Goal: Download file/media

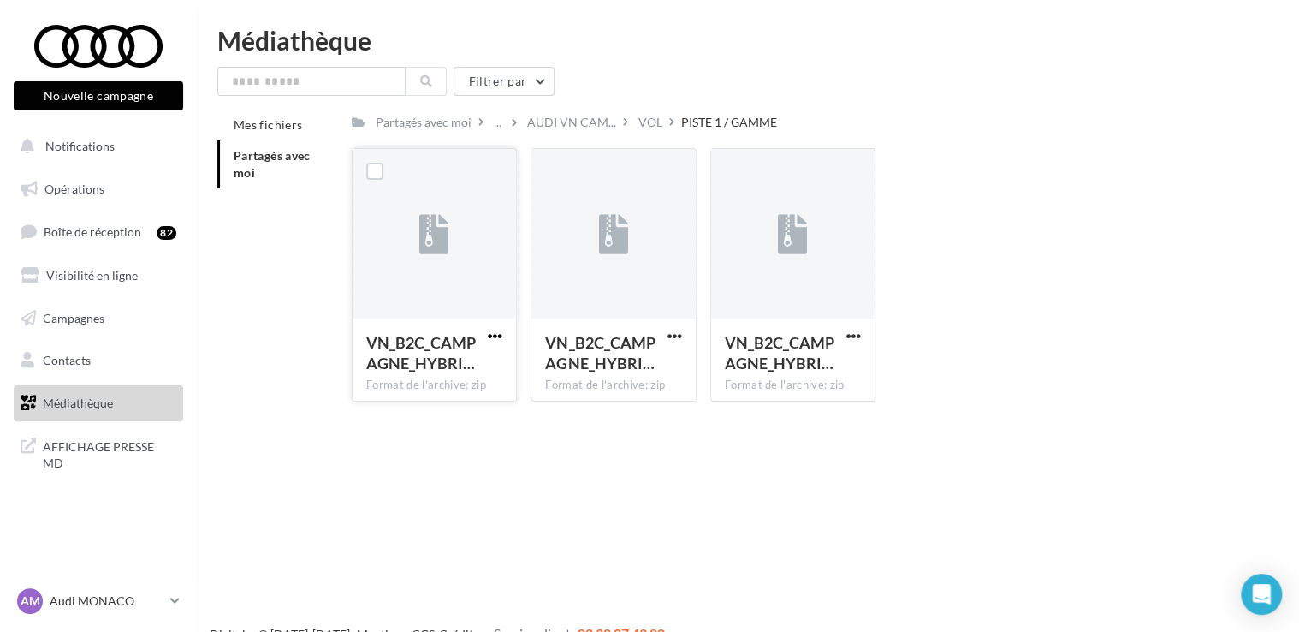
click at [493, 330] on span "button" at bounding box center [495, 336] width 15 height 15
click at [426, 359] on button "Télécharger" at bounding box center [420, 370] width 171 height 45
click at [678, 336] on span "button" at bounding box center [675, 336] width 15 height 15
click at [615, 371] on button "Télécharger" at bounding box center [599, 370] width 171 height 45
click at [853, 326] on div "VN_B2C_CAMPAGNE_HYBRI… Format de l'archive: zip" at bounding box center [792, 358] width 163 height 80
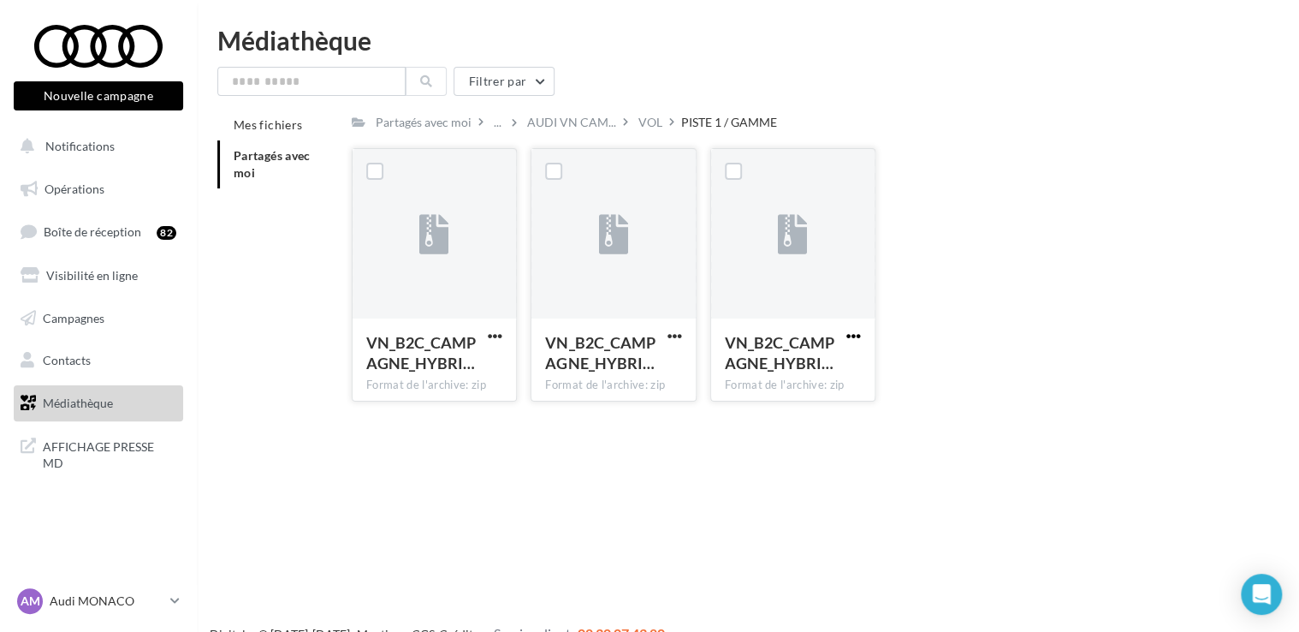
click at [850, 341] on span "button" at bounding box center [854, 336] width 15 height 15
click at [797, 368] on button "Télécharger" at bounding box center [778, 370] width 171 height 45
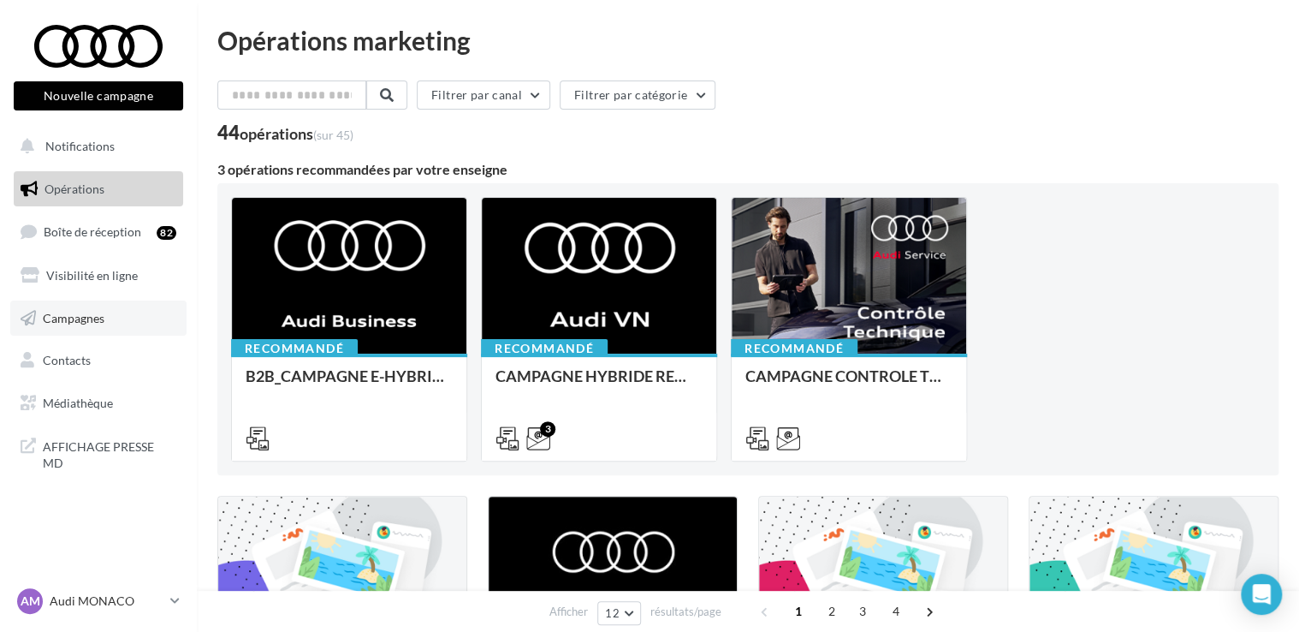
click at [73, 311] on span "Campagnes" at bounding box center [74, 317] width 62 height 15
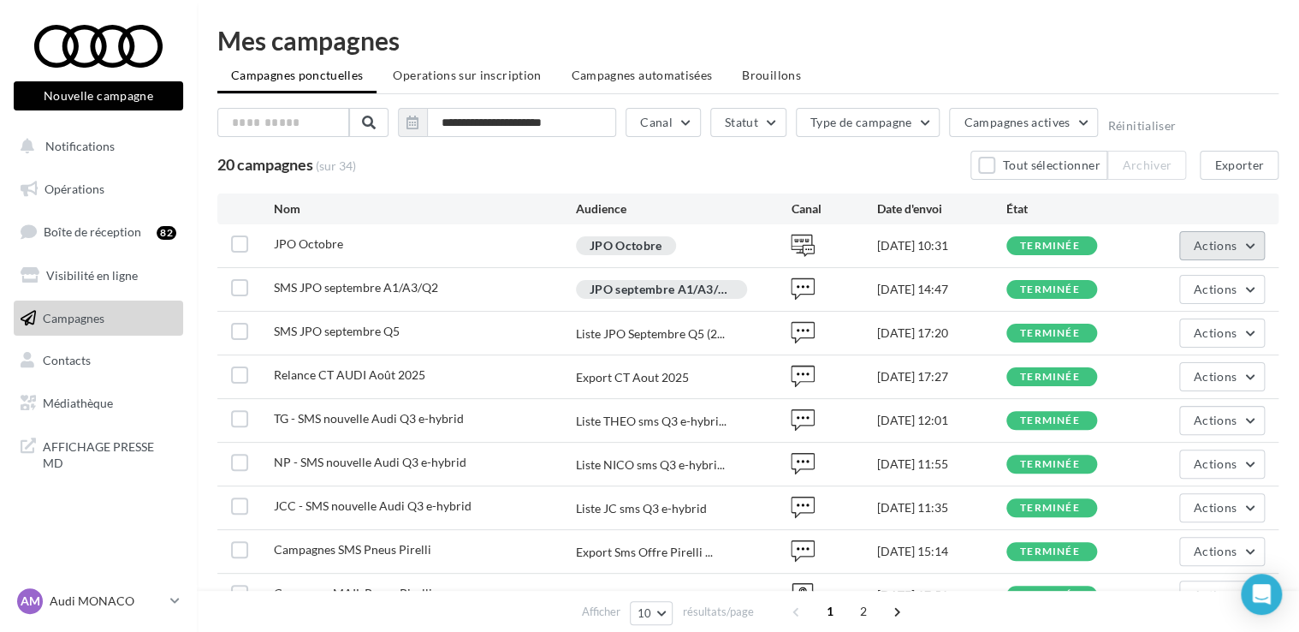
click at [1214, 241] on span "Actions" at bounding box center [1215, 245] width 43 height 15
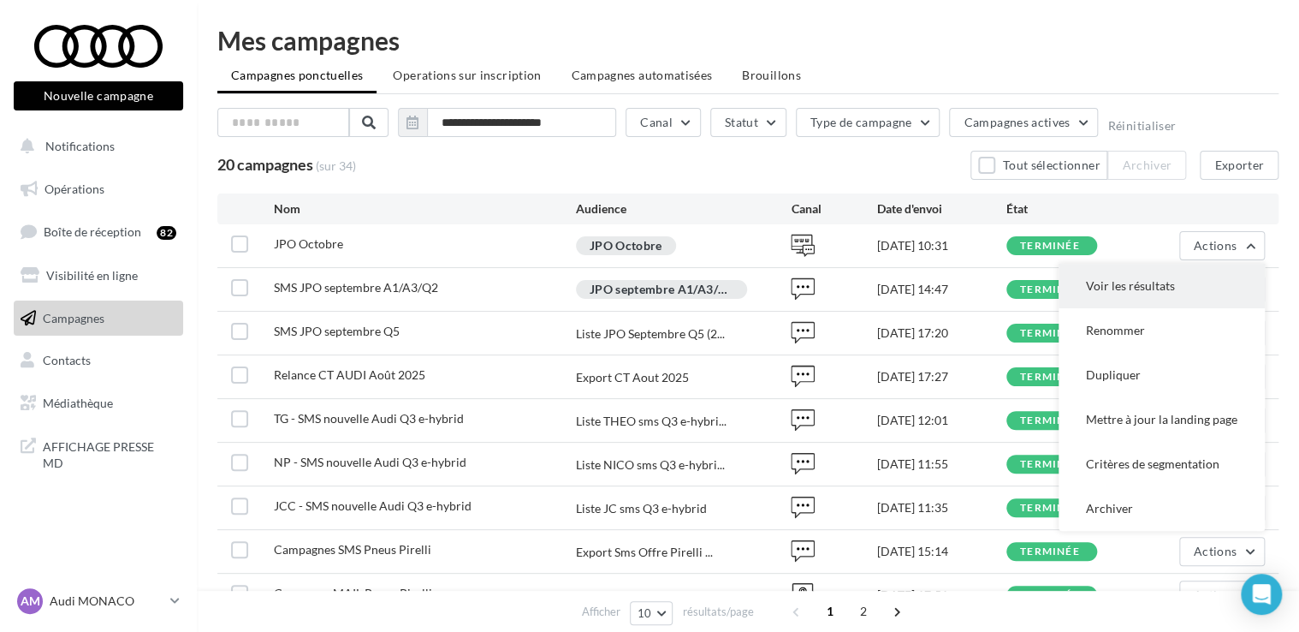
click at [1139, 289] on button "Voir les résultats" at bounding box center [1162, 286] width 206 height 45
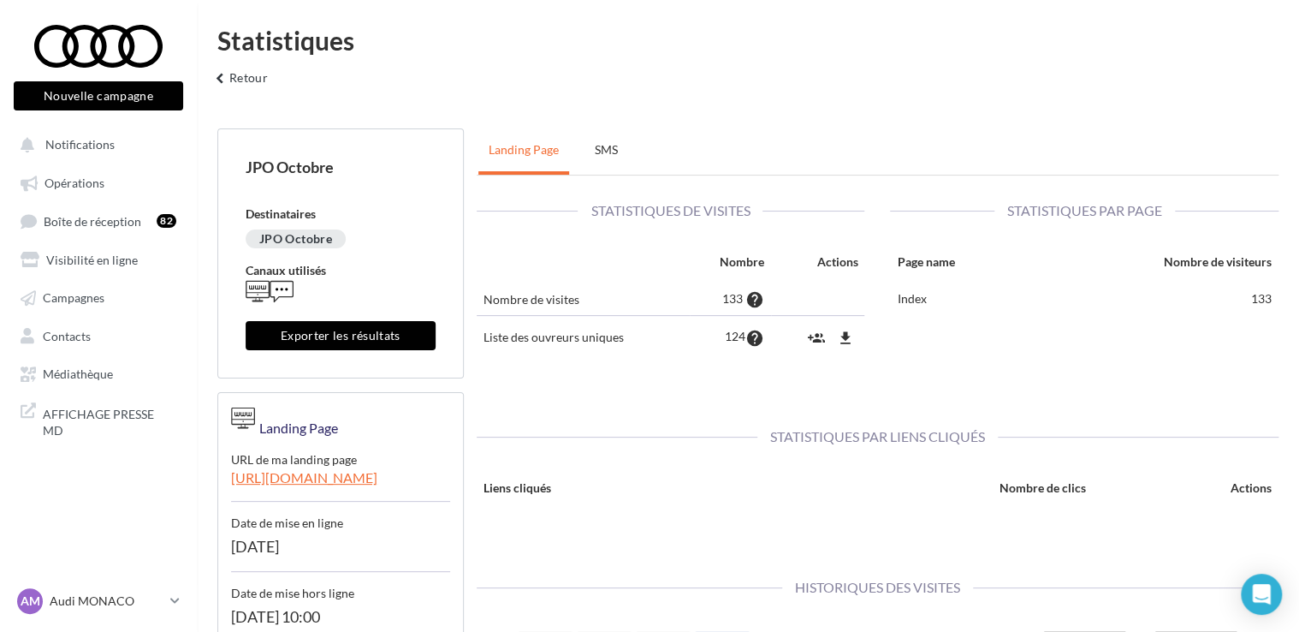
scroll to position [72, 0]
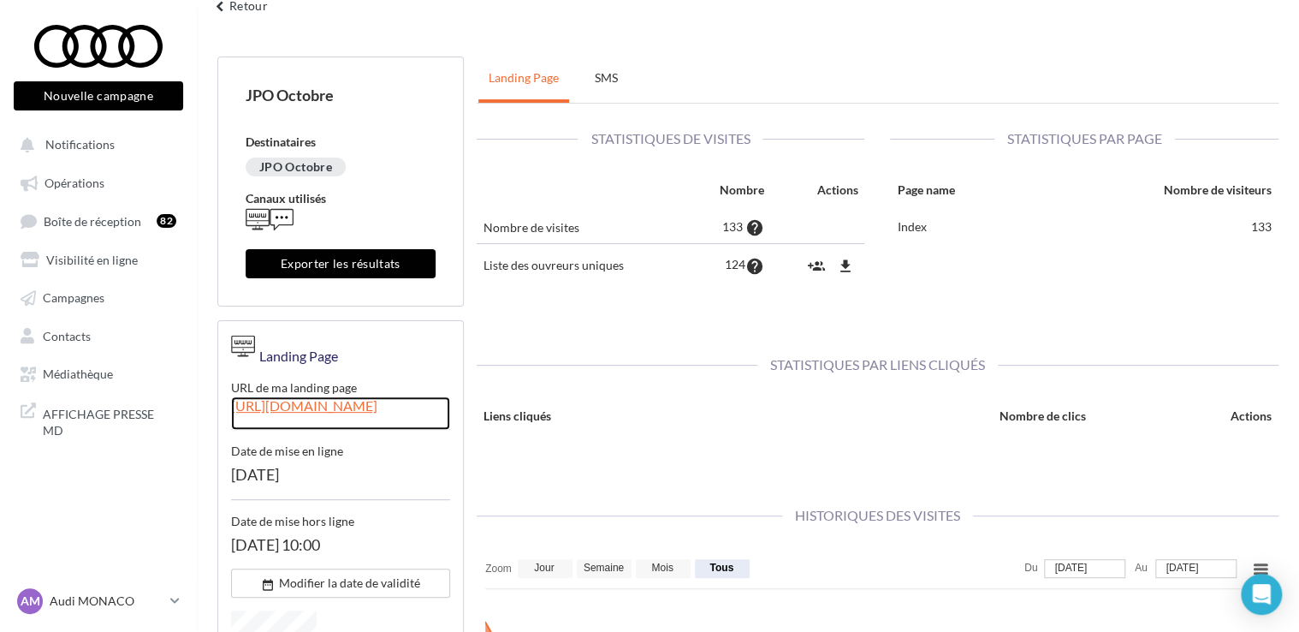
click at [322, 406] on link "[URL][DOMAIN_NAME]" at bounding box center [340, 412] width 219 height 33
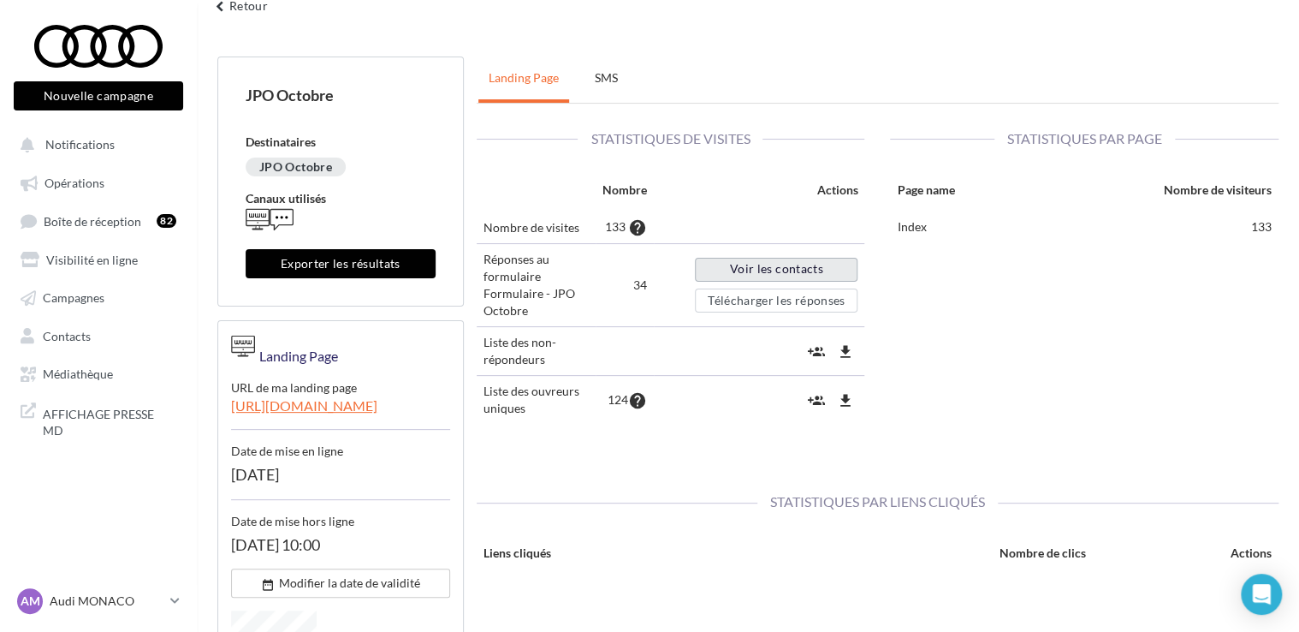
click at [740, 265] on link "Voir les contacts" at bounding box center [776, 270] width 163 height 24
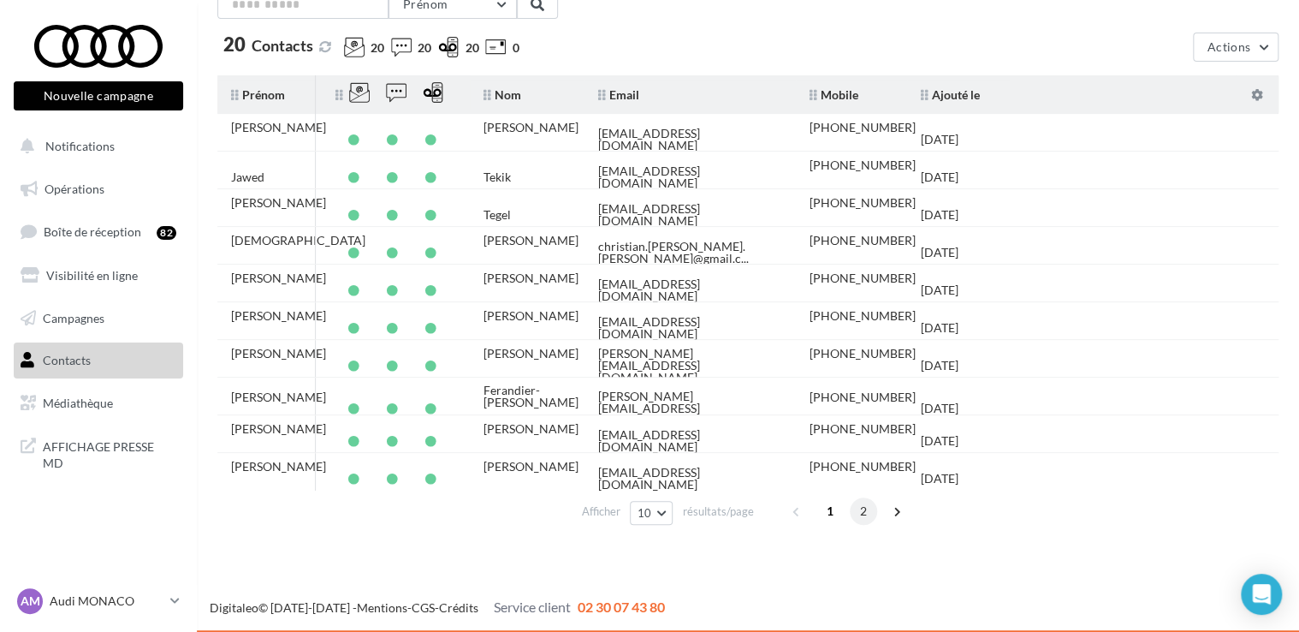
click at [863, 512] on span "2" at bounding box center [863, 510] width 27 height 27
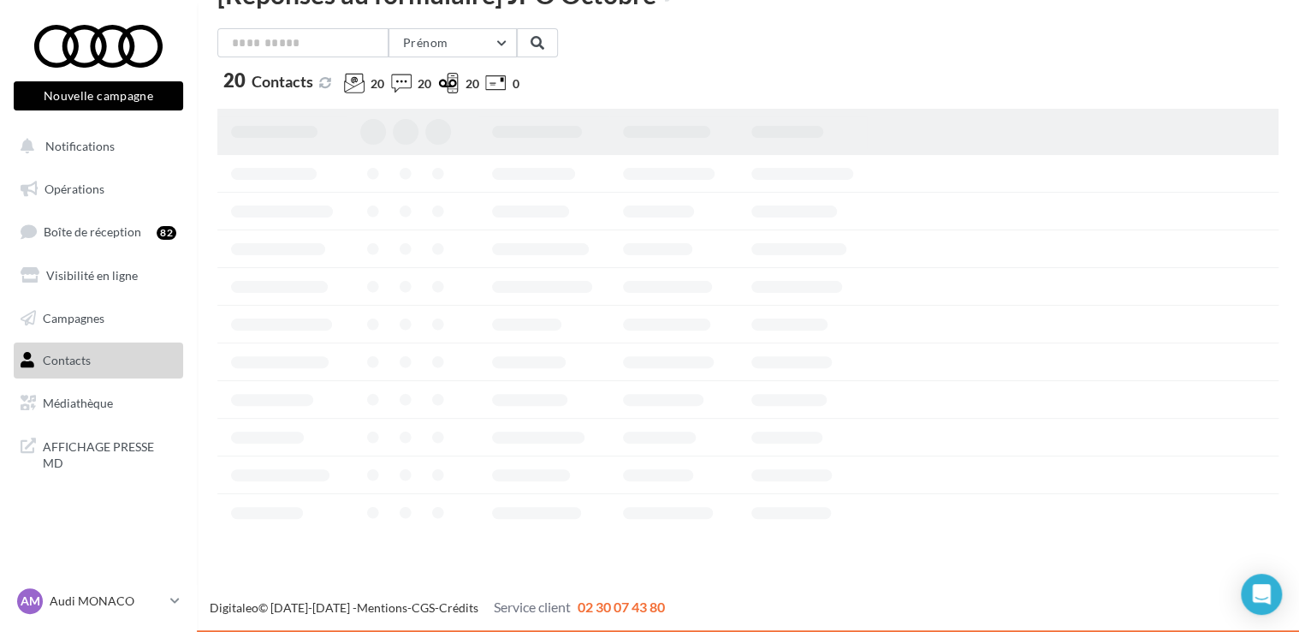
scroll to position [122, 0]
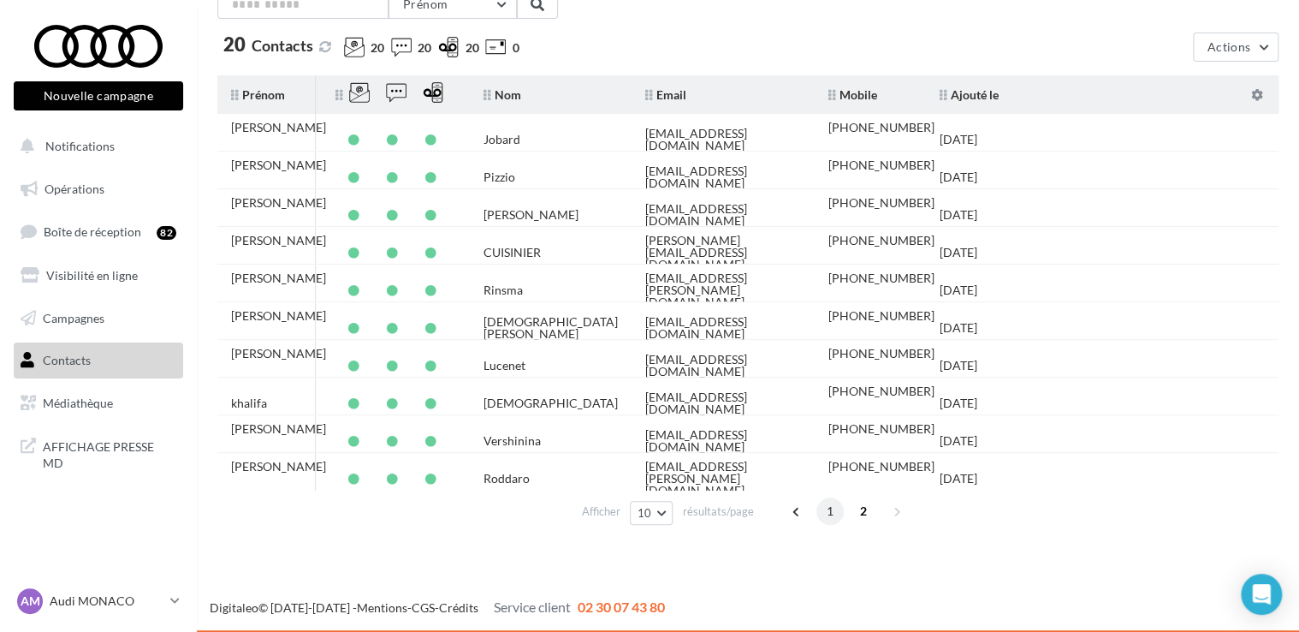
click at [829, 508] on span "1" at bounding box center [830, 510] width 27 height 27
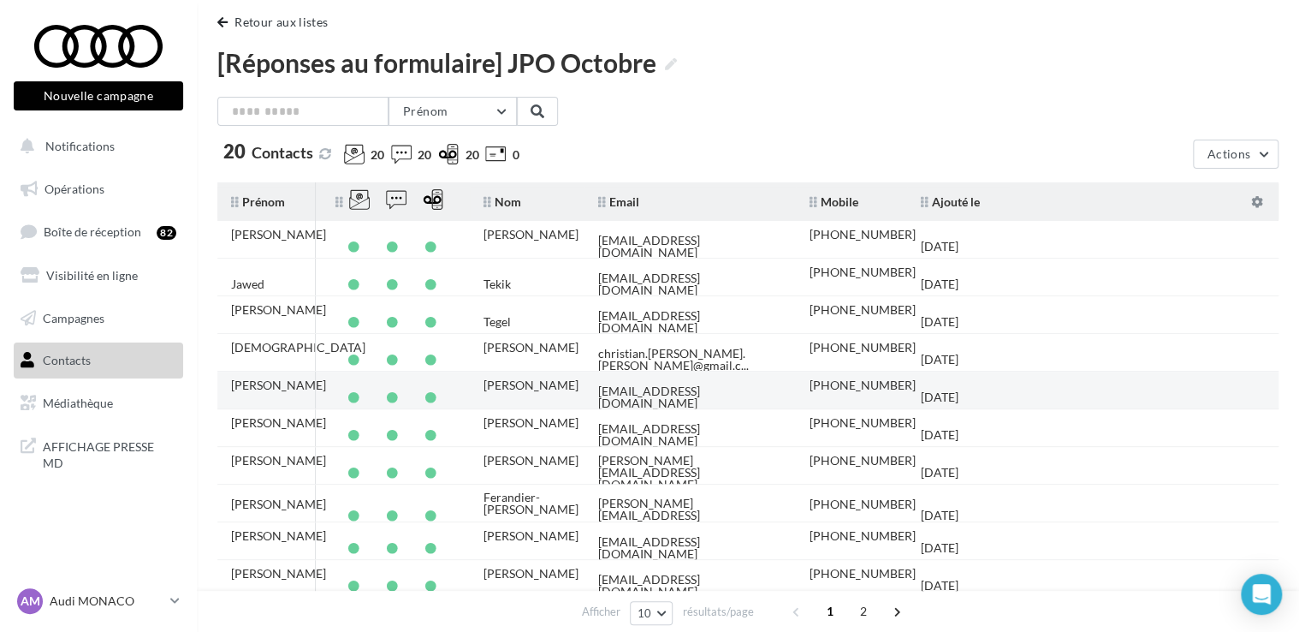
scroll to position [0, 0]
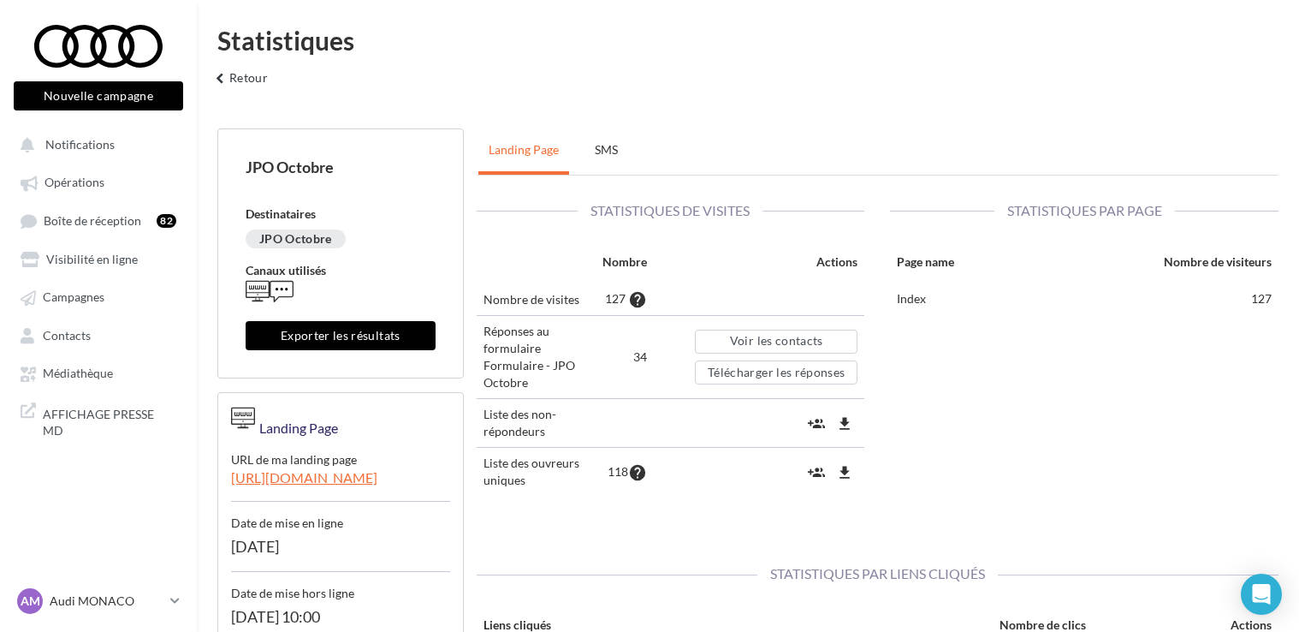
scroll to position [9, 0]
